Goal: Use online tool/utility: Utilize a website feature to perform a specific function

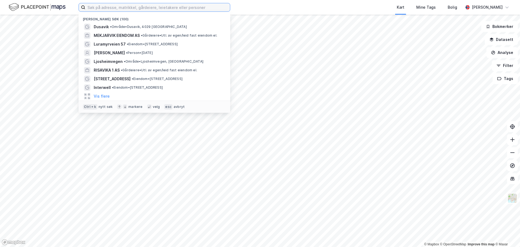
click at [106, 7] on input at bounding box center [157, 7] width 145 height 8
paste input "Sameiet [STREET_ADDRESS]"
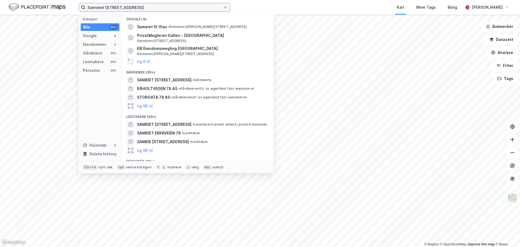
type input "Sameiet [STREET_ADDRESS]"
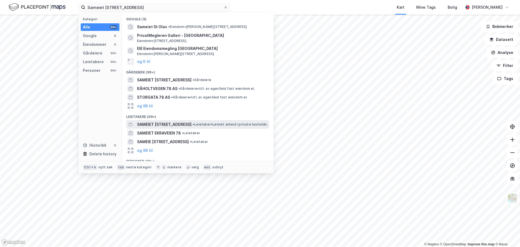
click at [147, 127] on span "SAMEIET [STREET_ADDRESS]" at bounding box center [164, 124] width 54 height 7
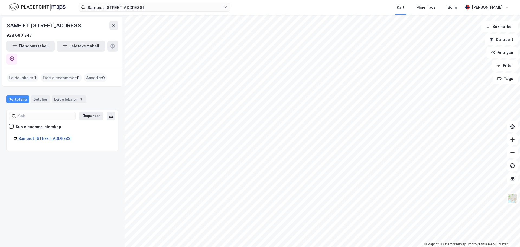
click at [35, 136] on link "Sameiet Opheimsgata 78" at bounding box center [44, 138] width 53 height 5
click at [40, 95] on div "Detaljer" at bounding box center [40, 99] width 19 height 8
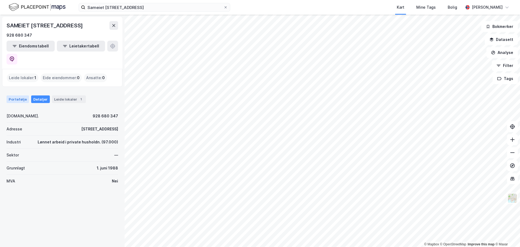
click at [20, 95] on div "Portefølje" at bounding box center [18, 99] width 22 height 8
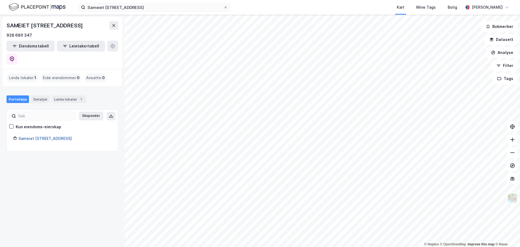
click at [31, 136] on link "Sameiet Opheimsgata 78" at bounding box center [44, 138] width 53 height 5
click at [151, 9] on input "Sameiet Opheimsgata 78" at bounding box center [154, 7] width 138 height 8
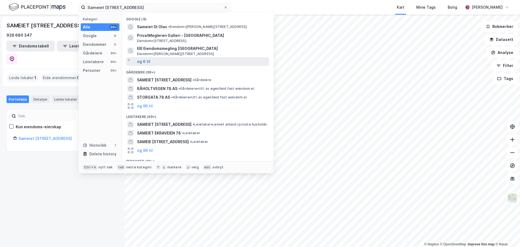
click at [148, 60] on button "og 6 til" at bounding box center [143, 61] width 13 height 7
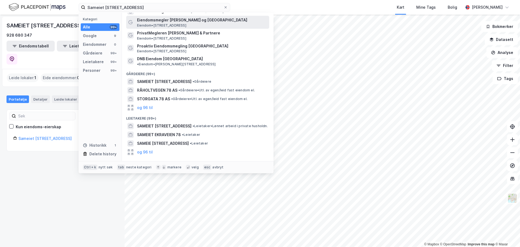
scroll to position [54, 0]
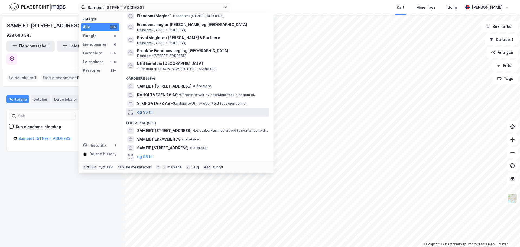
click at [147, 109] on button "og 96 til" at bounding box center [145, 112] width 16 height 7
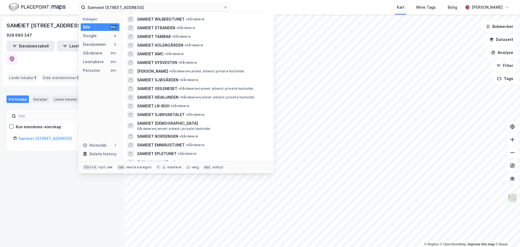
scroll to position [704, 0]
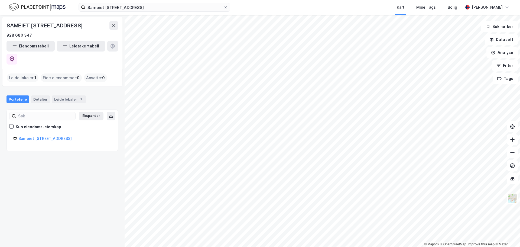
click at [21, 186] on div "SAMEIET OPHEIMSGATA 78 928 680 347 Eiendomstabell Leietakertabell Leide lokaler…" at bounding box center [62, 131] width 125 height 232
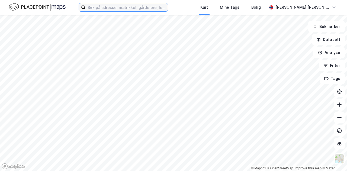
click at [109, 8] on input at bounding box center [126, 7] width 82 height 8
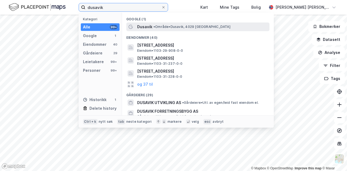
type input "dusavik"
click at [160, 29] on span "• Område • [GEOGRAPHIC_DATA], [GEOGRAPHIC_DATA]" at bounding box center [191, 27] width 77 height 4
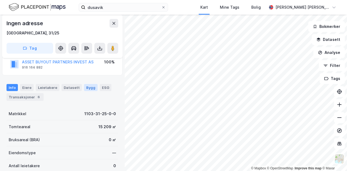
scroll to position [69, 0]
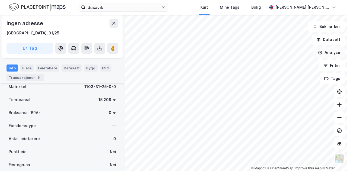
click at [329, 51] on button "Analyse" at bounding box center [328, 52] width 31 height 11
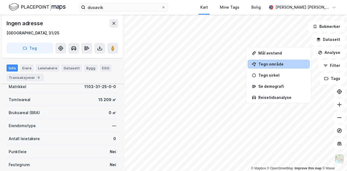
click at [268, 65] on div "Tegn område" at bounding box center [281, 64] width 47 height 5
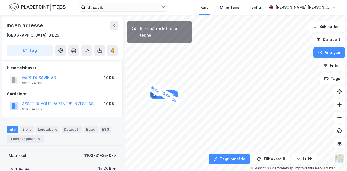
click at [148, 85] on div "28,4m" at bounding box center [154, 90] width 17 height 16
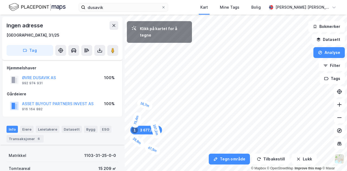
drag, startPoint x: 164, startPoint y: 50, endPoint x: 149, endPoint y: 106, distance: 58.2
click at [149, 106] on div "16,7m" at bounding box center [144, 104] width 17 height 12
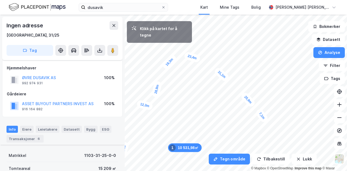
drag, startPoint x: 264, startPoint y: 118, endPoint x: 265, endPoint y: 121, distance: 2.8
click at [265, 121] on div "7,1m" at bounding box center [261, 116] width 14 height 16
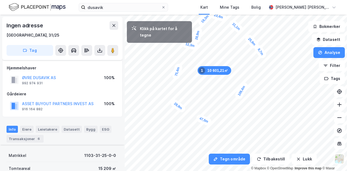
drag, startPoint x: 265, startPoint y: 121, endPoint x: 262, endPoint y: 54, distance: 66.7
click at [262, 54] on div "8,7m" at bounding box center [260, 52] width 14 height 16
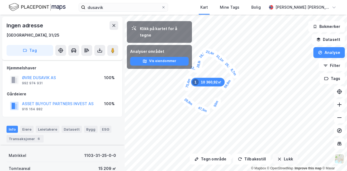
click at [282, 157] on button "Lukk" at bounding box center [285, 159] width 25 height 11
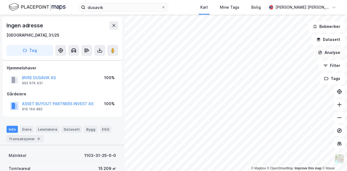
click at [336, 52] on button "Analyse" at bounding box center [328, 52] width 31 height 11
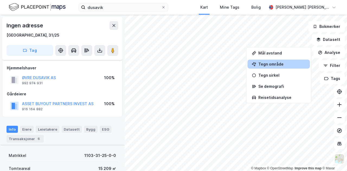
click at [271, 65] on div "Tegn område" at bounding box center [281, 64] width 47 height 5
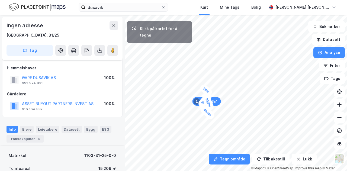
click at [201, 86] on div "28m" at bounding box center [206, 90] width 15 height 14
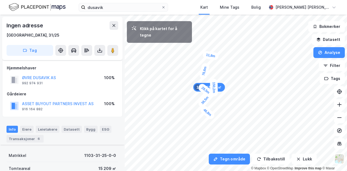
click at [213, 56] on div "11,8m" at bounding box center [210, 55] width 17 height 10
click at [217, 43] on div "33m" at bounding box center [215, 49] width 11 height 15
click at [222, 40] on div "12,2m" at bounding box center [219, 41] width 17 height 15
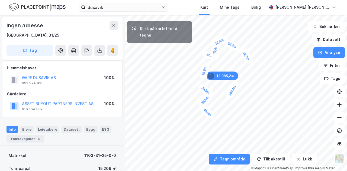
click at [250, 62] on div "32,7m" at bounding box center [245, 55] width 15 height 17
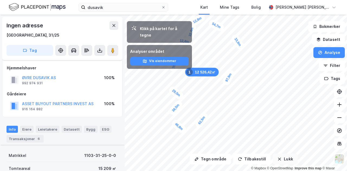
click at [286, 160] on button "Lukk" at bounding box center [285, 159] width 25 height 11
